Goal: Find specific page/section: Find specific page/section

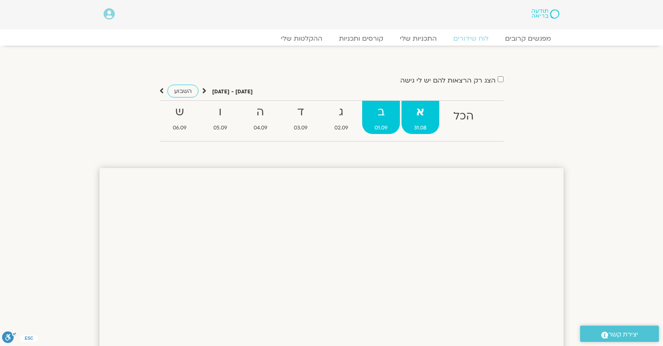
click at [378, 121] on link "ב 01.09" at bounding box center [381, 117] width 38 height 33
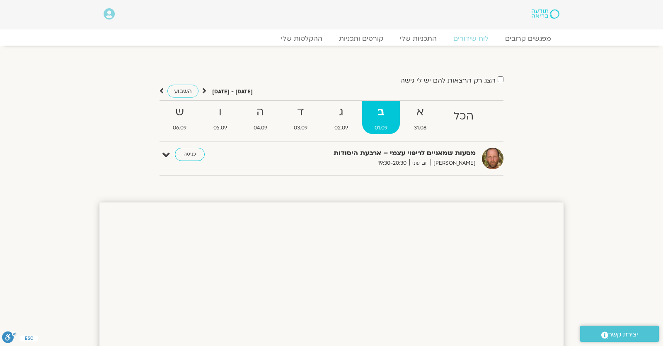
click at [363, 121] on strong "ב" at bounding box center [381, 112] width 38 height 19
click at [347, 113] on strong "ג" at bounding box center [341, 112] width 39 height 19
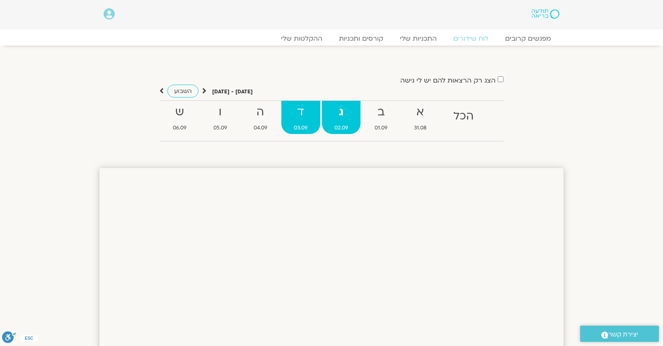
click at [288, 115] on strong "ד" at bounding box center [300, 112] width 39 height 19
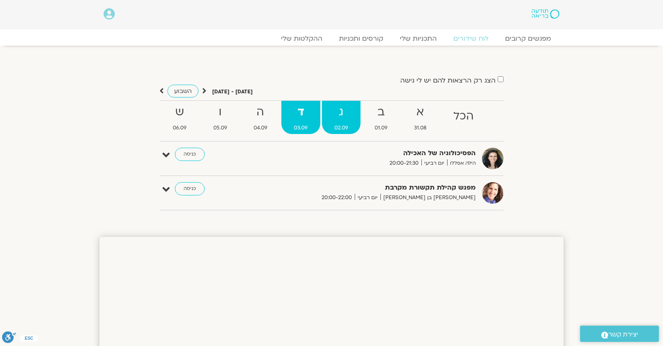
click at [325, 121] on strong "ג" at bounding box center [341, 112] width 39 height 19
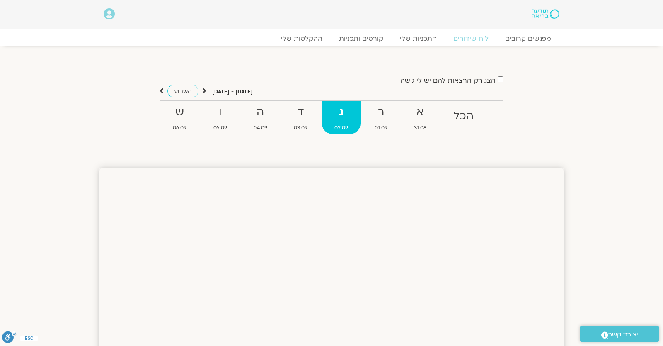
click at [352, 121] on strong "ג" at bounding box center [341, 112] width 39 height 19
click at [347, 107] on strong "ג" at bounding box center [341, 112] width 39 height 19
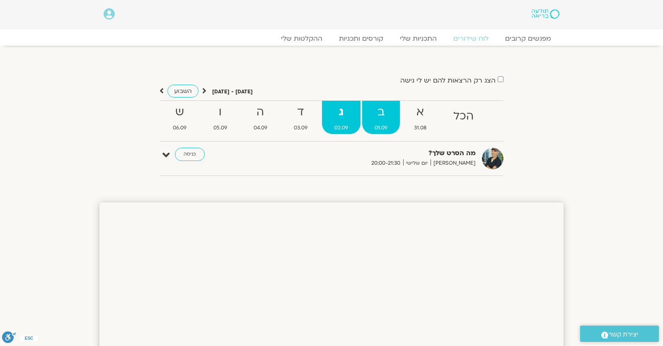
click at [377, 120] on strong "ב" at bounding box center [381, 112] width 38 height 19
click at [352, 118] on strong "ג" at bounding box center [341, 112] width 39 height 19
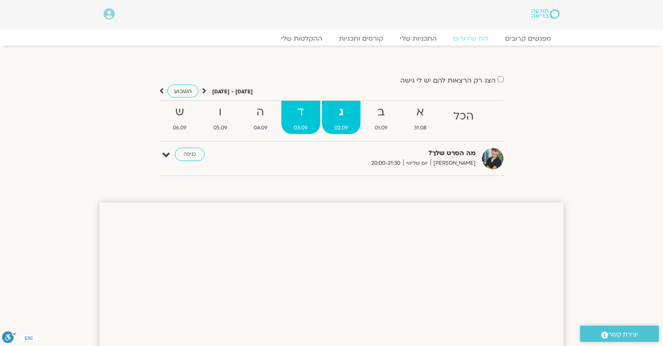
click at [298, 121] on strong "ד" at bounding box center [300, 112] width 39 height 19
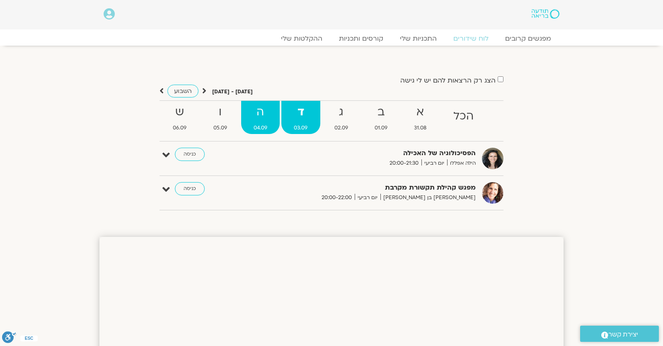
click at [259, 117] on strong "ה" at bounding box center [260, 112] width 39 height 19
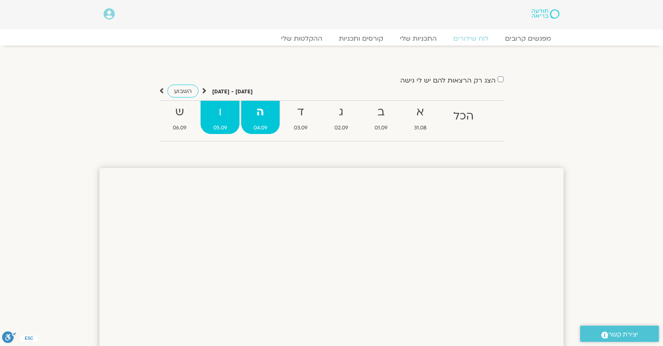
click at [218, 118] on strong "ו" at bounding box center [220, 112] width 39 height 19
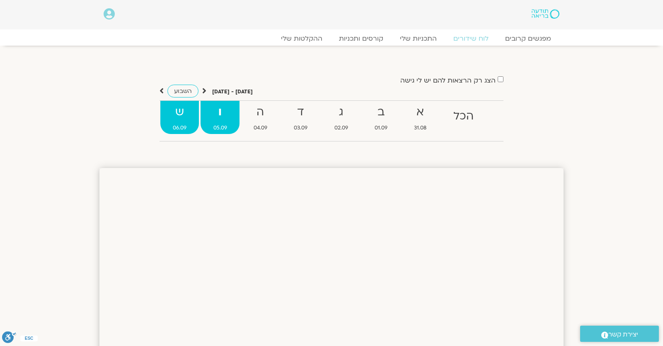
click at [177, 116] on strong "ש" at bounding box center [179, 112] width 39 height 19
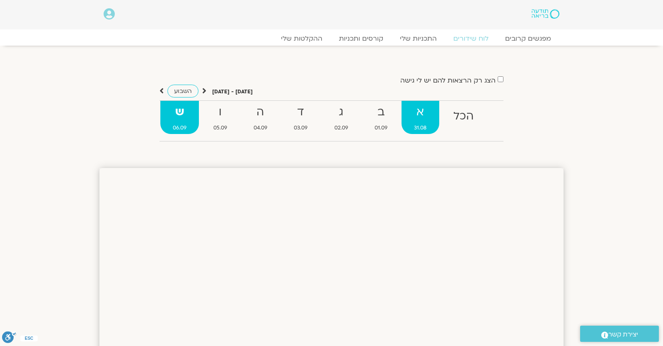
click at [411, 127] on span "31.08" at bounding box center [420, 128] width 37 height 9
